Goal: Contribute content: Contribute content

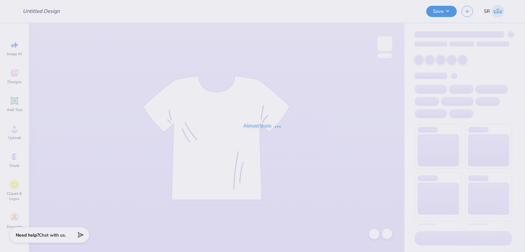
type input "Hoodies"
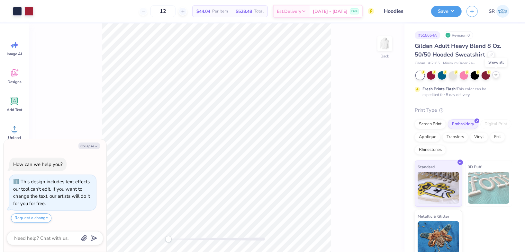
click at [497, 76] on icon at bounding box center [496, 74] width 5 height 5
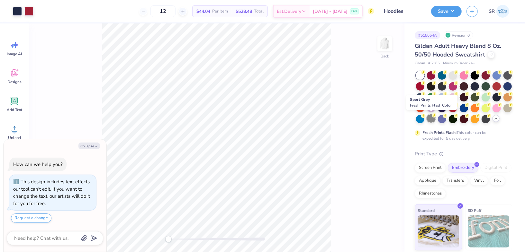
click at [428, 120] on div at bounding box center [431, 118] width 8 height 8
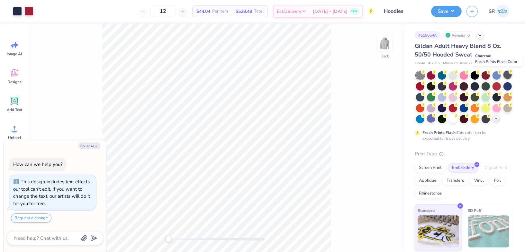
click at [508, 75] on div at bounding box center [508, 75] width 8 height 8
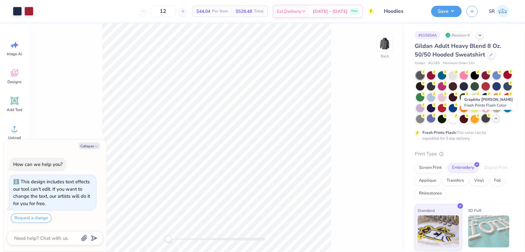
click at [485, 117] on div at bounding box center [486, 118] width 8 height 8
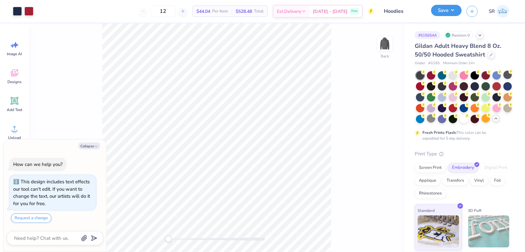
click at [450, 10] on button "Save" at bounding box center [446, 10] width 31 height 11
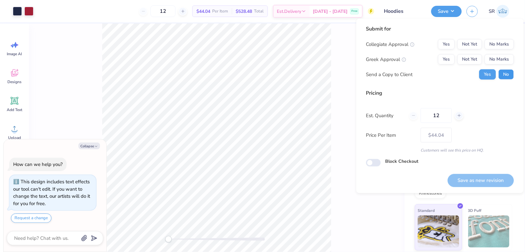
click at [506, 71] on button "No" at bounding box center [505, 74] width 15 height 10
click at [497, 59] on button "No Marks" at bounding box center [499, 59] width 29 height 10
click at [497, 45] on button "No Marks" at bounding box center [499, 44] width 29 height 10
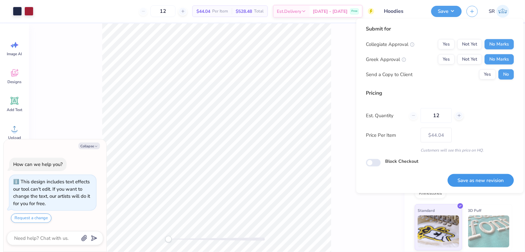
click at [473, 179] on button "Save as new revision" at bounding box center [481, 180] width 66 height 13
type textarea "x"
type input "– –"
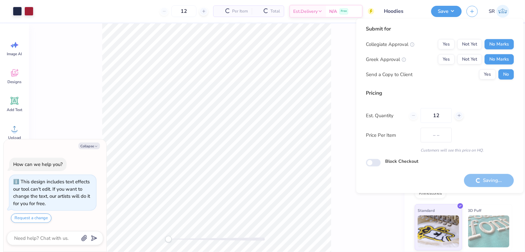
type textarea "x"
type input "$44.04"
type textarea "x"
